Goal: Task Accomplishment & Management: Manage account settings

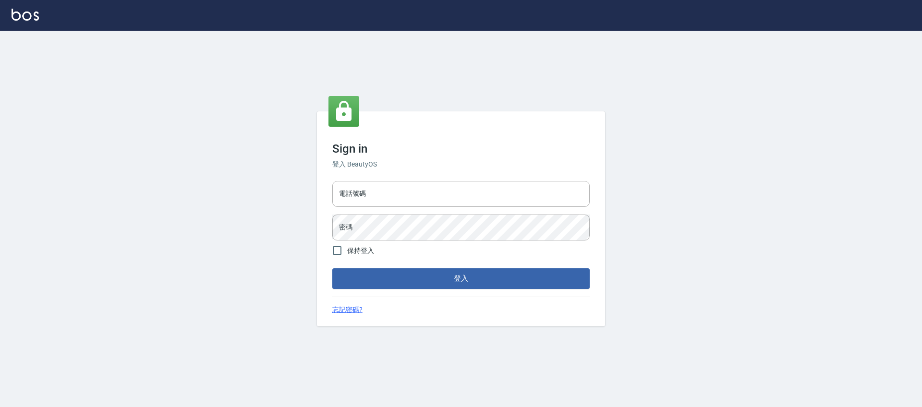
click at [347, 188] on div "電話號碼 電話號碼" at bounding box center [461, 194] width 258 height 26
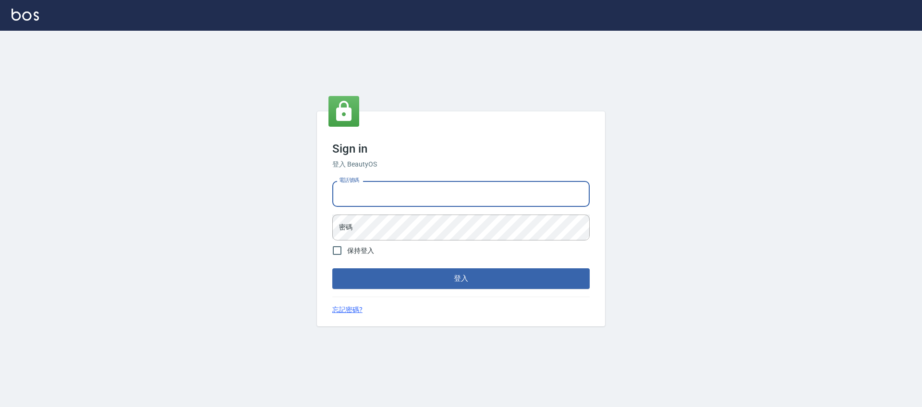
type input "0225158181"
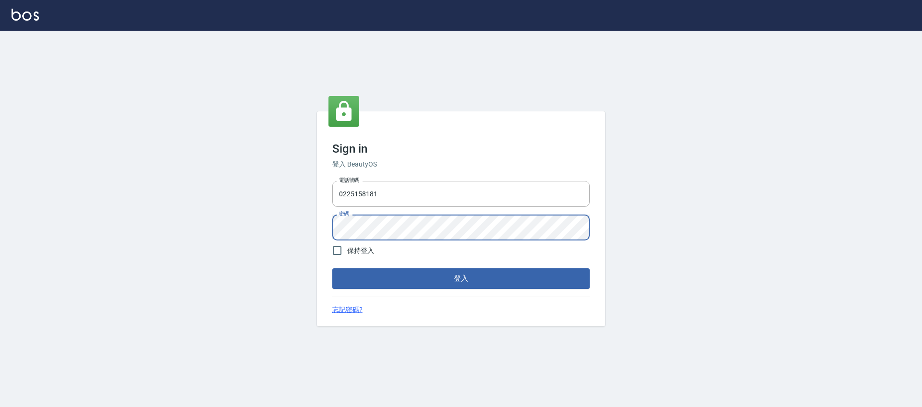
click at [332, 269] on button "登入" at bounding box center [461, 279] width 258 height 20
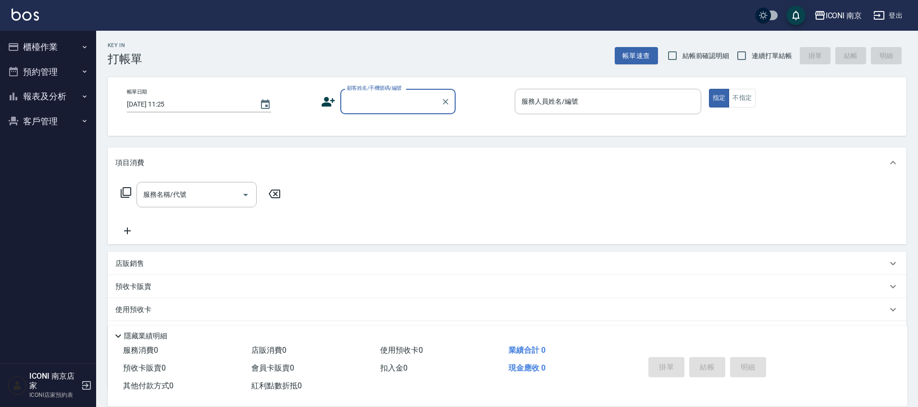
click at [59, 70] on button "預約管理" at bounding box center [48, 72] width 88 height 25
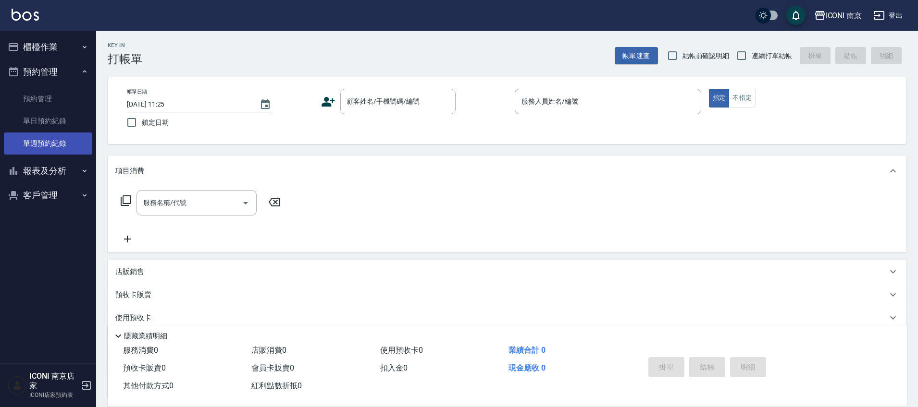
click at [65, 141] on link "單週預約紀錄" at bounding box center [48, 144] width 88 height 22
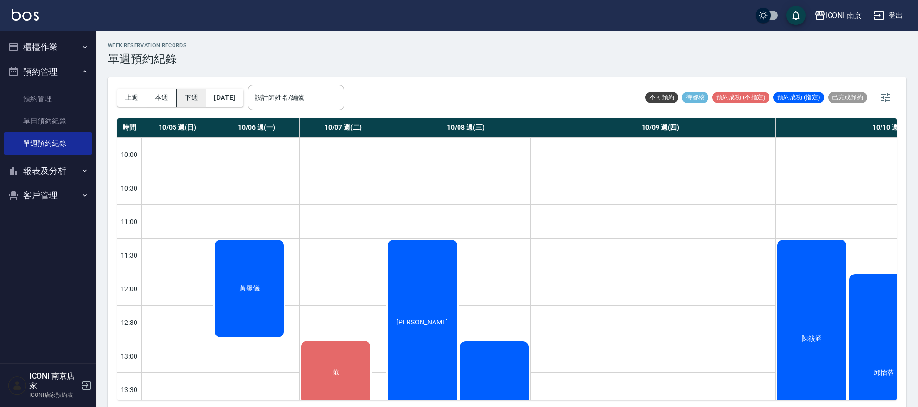
click at [183, 95] on button "下週" at bounding box center [192, 98] width 30 height 18
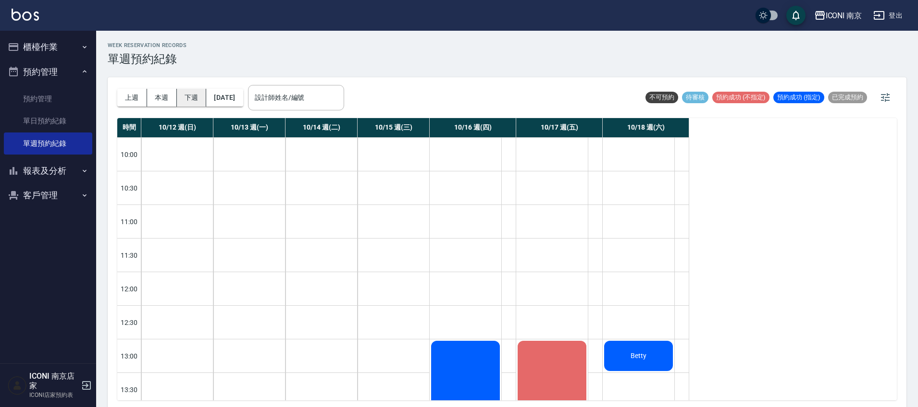
click at [191, 98] on button "下週" at bounding box center [192, 98] width 30 height 18
click at [218, 97] on button "[DATE]" at bounding box center [224, 98] width 37 height 18
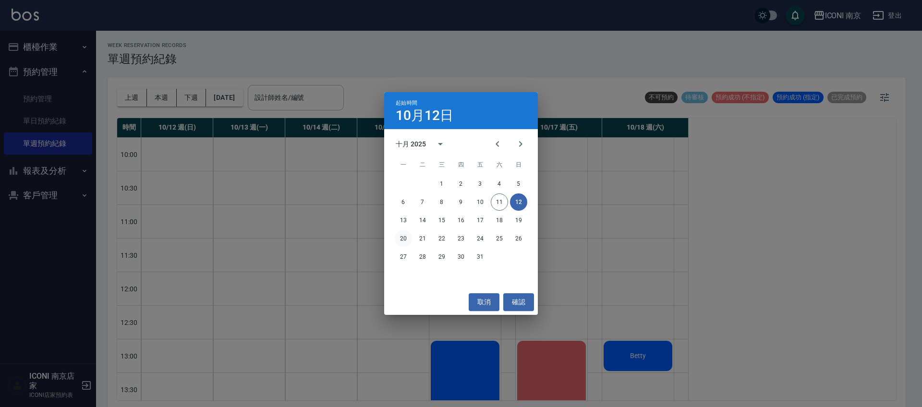
click at [403, 237] on button "20" at bounding box center [403, 238] width 17 height 17
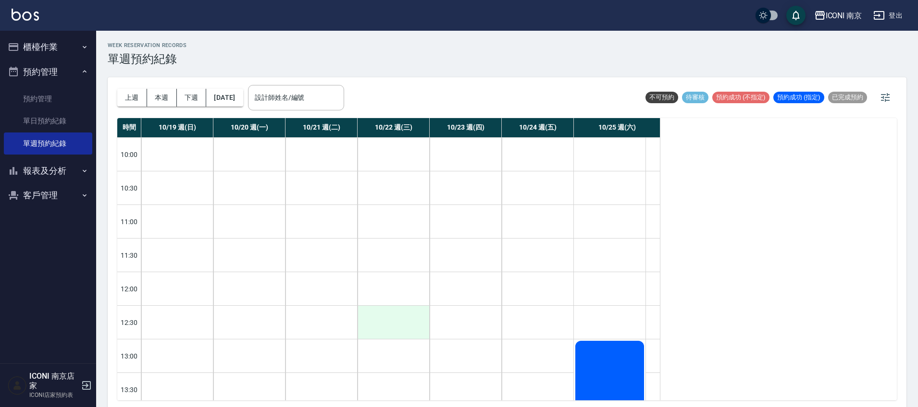
scroll to position [120, 0]
